Goal: Information Seeking & Learning: Compare options

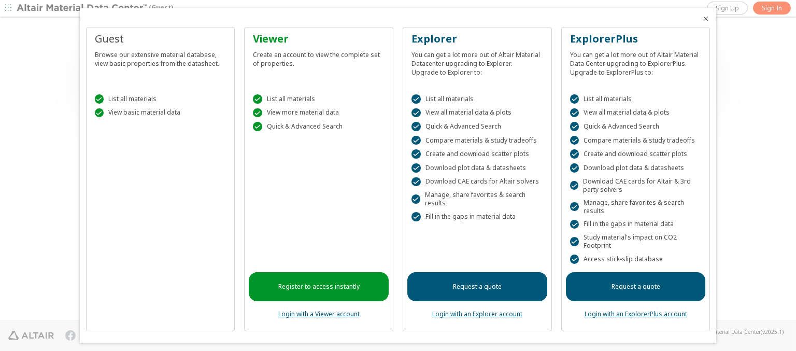
click at [702, 19] on icon "Close" at bounding box center [706, 19] width 8 height 8
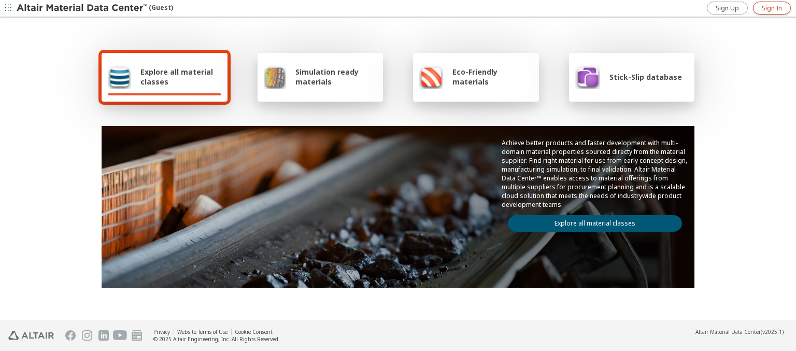
click at [772, 8] on span "Sign In" at bounding box center [772, 8] width 20 height 8
click at [82, 8] on img at bounding box center [83, 8] width 132 height 10
click at [177, 77] on span "Explore all material classes" at bounding box center [181, 77] width 81 height 20
click at [591, 221] on link "Explore all material classes" at bounding box center [595, 223] width 174 height 17
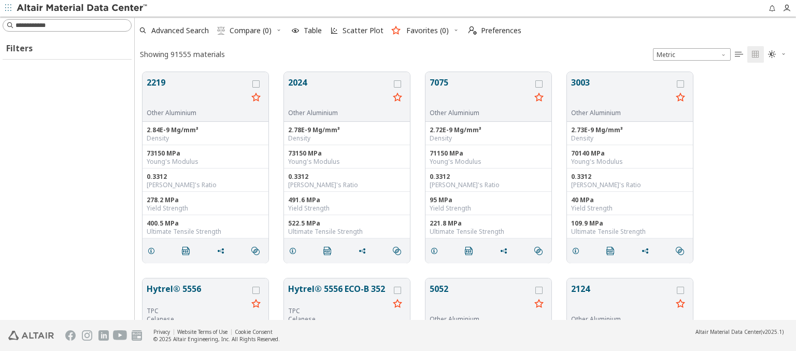
scroll to position [248, 653]
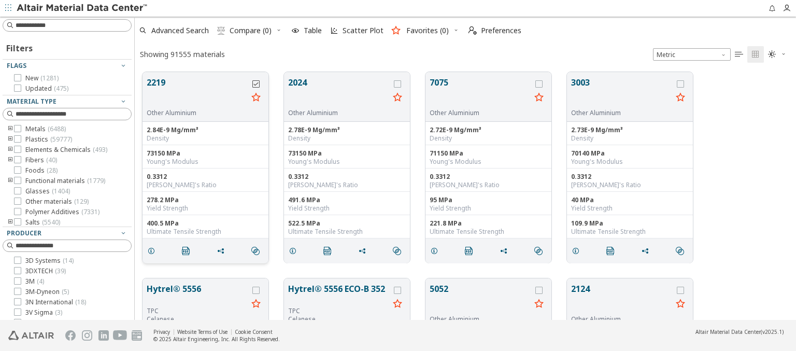
click at [257, 83] on icon "grid" at bounding box center [256, 83] width 7 height 7
click at [399, 83] on icon "grid" at bounding box center [397, 83] width 7 height 7
click at [251, 31] on span "Compare (2)" at bounding box center [251, 30] width 42 height 7
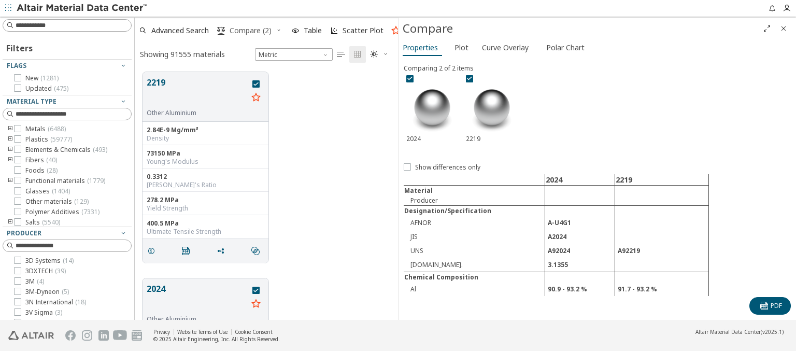
scroll to position [248, 255]
click at [505, 47] on span "Curve Overlay" at bounding box center [505, 47] width 47 height 17
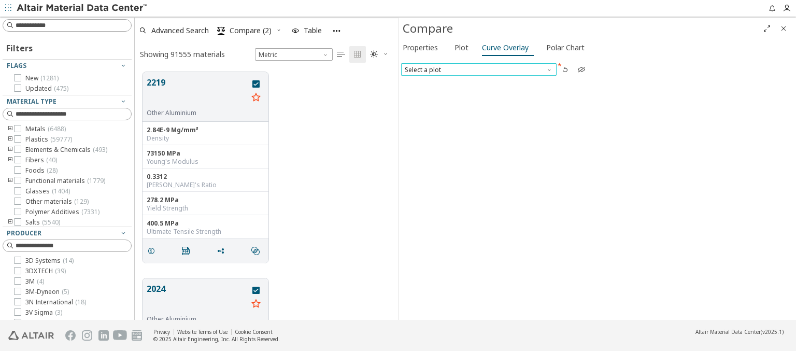
click at [479, 69] on span "Select a plot" at bounding box center [479, 69] width 156 height 12
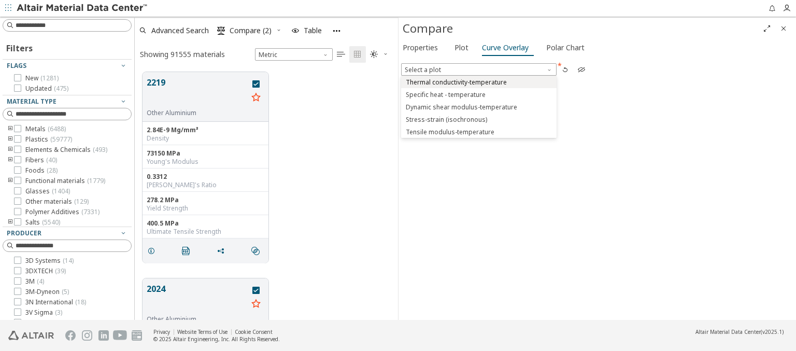
click at [479, 81] on span "Thermal conductivity-temperature" at bounding box center [456, 82] width 101 height 8
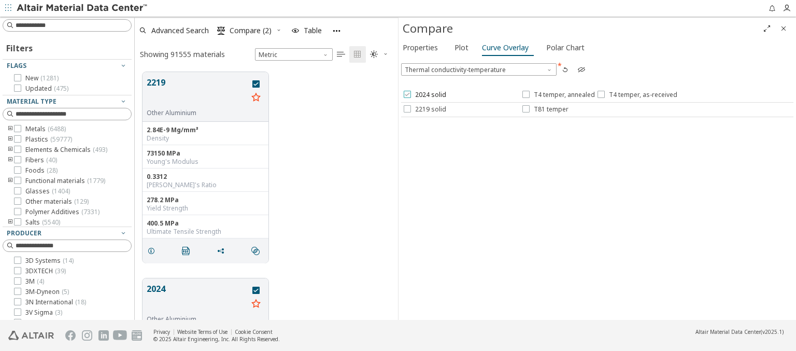
click at [424, 95] on span "2024 solid" at bounding box center [430, 95] width 31 height 8
click at [558, 95] on span "T4 temper, annealed" at bounding box center [564, 95] width 61 height 8
click at [635, 95] on span "T4 temper, as-received" at bounding box center [643, 95] width 68 height 8
click at [424, 109] on span "2219 solid" at bounding box center [430, 109] width 31 height 8
click at [545, 109] on span "T81 temper" at bounding box center [551, 109] width 35 height 8
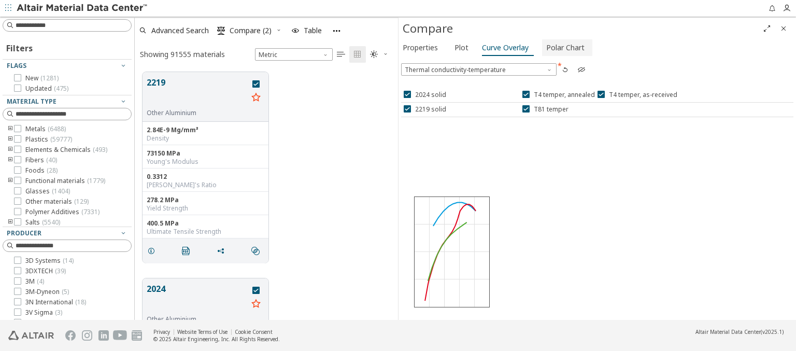
click at [564, 47] on span "Polar Chart" at bounding box center [566, 47] width 38 height 17
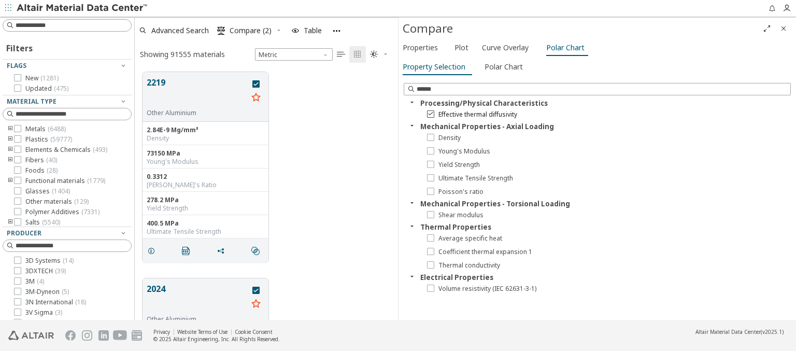
click at [430, 114] on icon at bounding box center [430, 113] width 7 height 7
click at [430, 177] on icon at bounding box center [430, 177] width 7 height 7
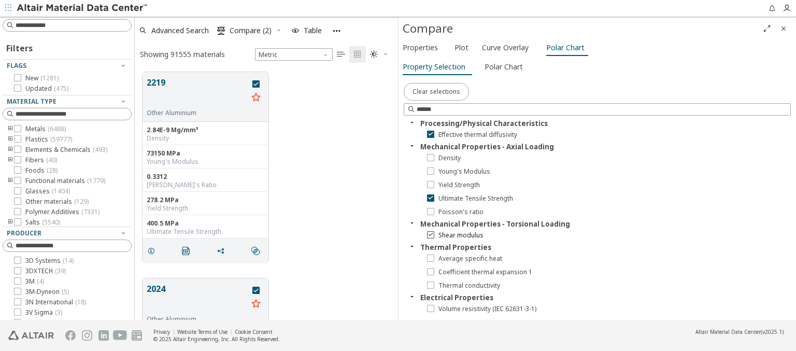
click at [430, 234] on icon at bounding box center [430, 234] width 7 height 7
click at [502, 66] on span "Polar Chart" at bounding box center [504, 67] width 38 height 17
